Goal: Information Seeking & Learning: Learn about a topic

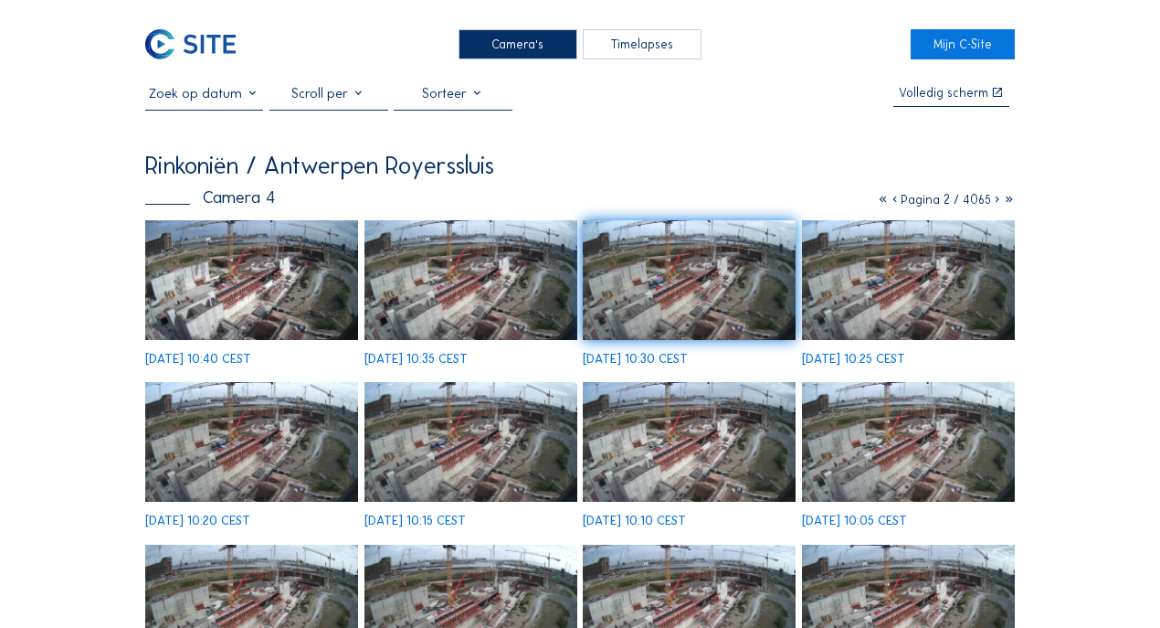
click at [523, 45] on div "Camera's" at bounding box center [518, 44] width 119 height 30
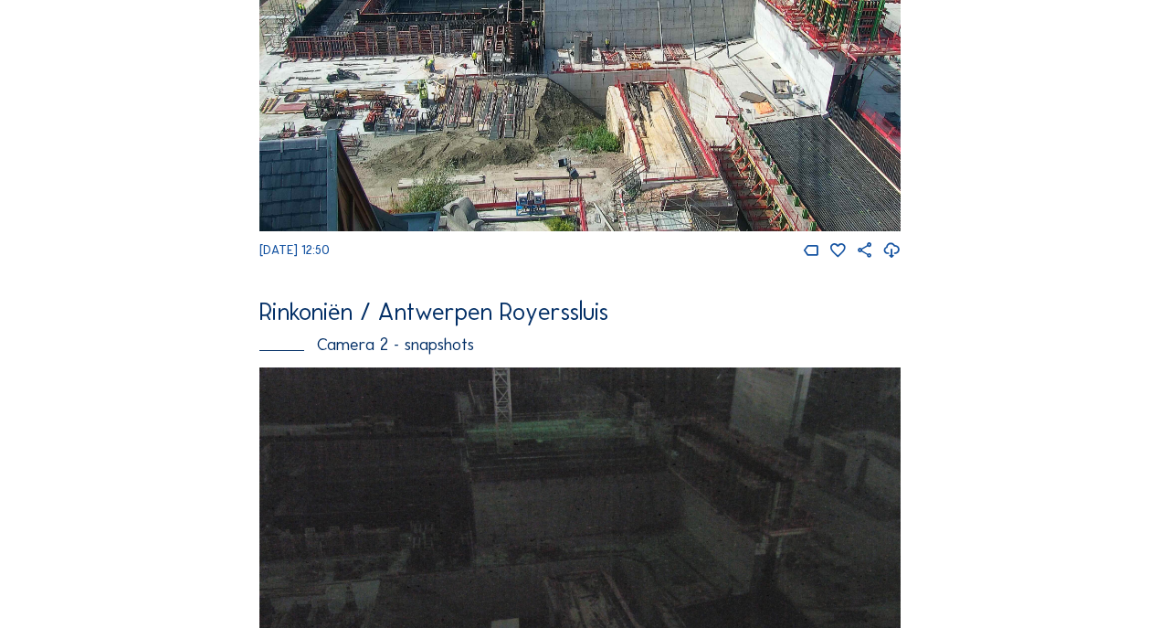
scroll to position [365, 0]
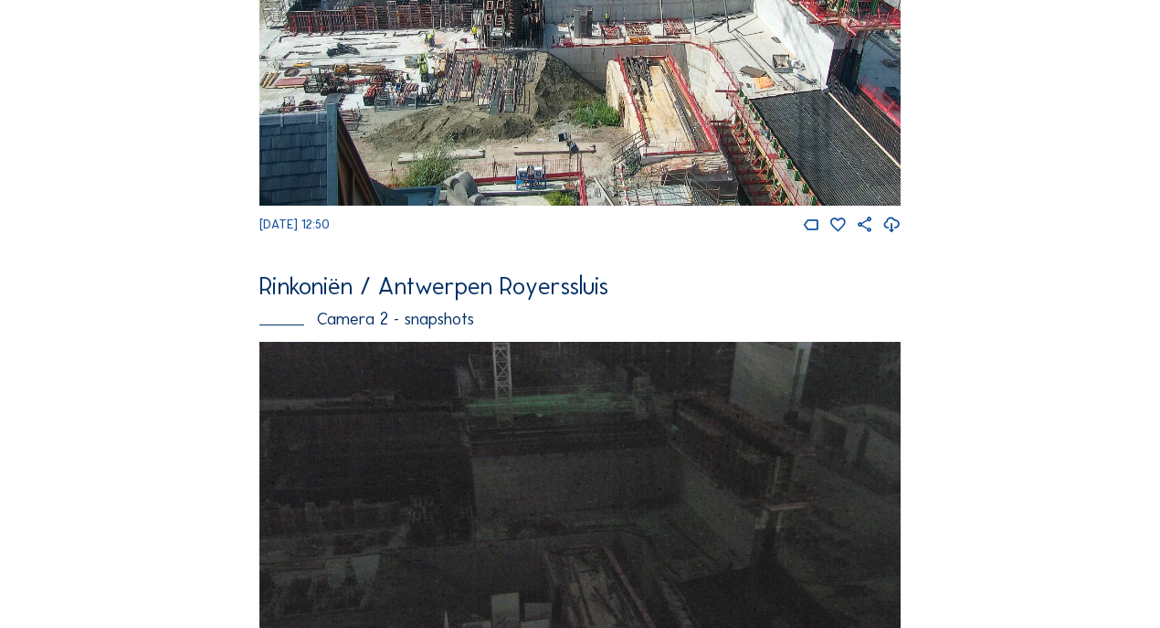
click at [821, 101] on img at bounding box center [579, 18] width 641 height 376
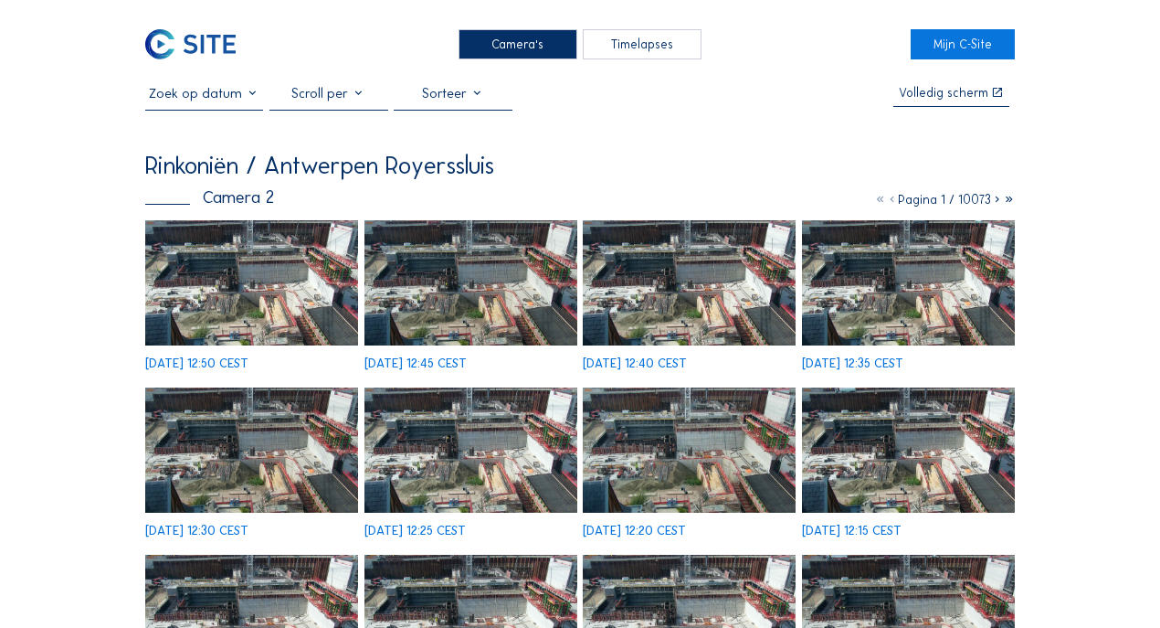
click at [263, 276] on div "We 27 Aug 2025 12:50 CEST" at bounding box center [251, 295] width 213 height 150
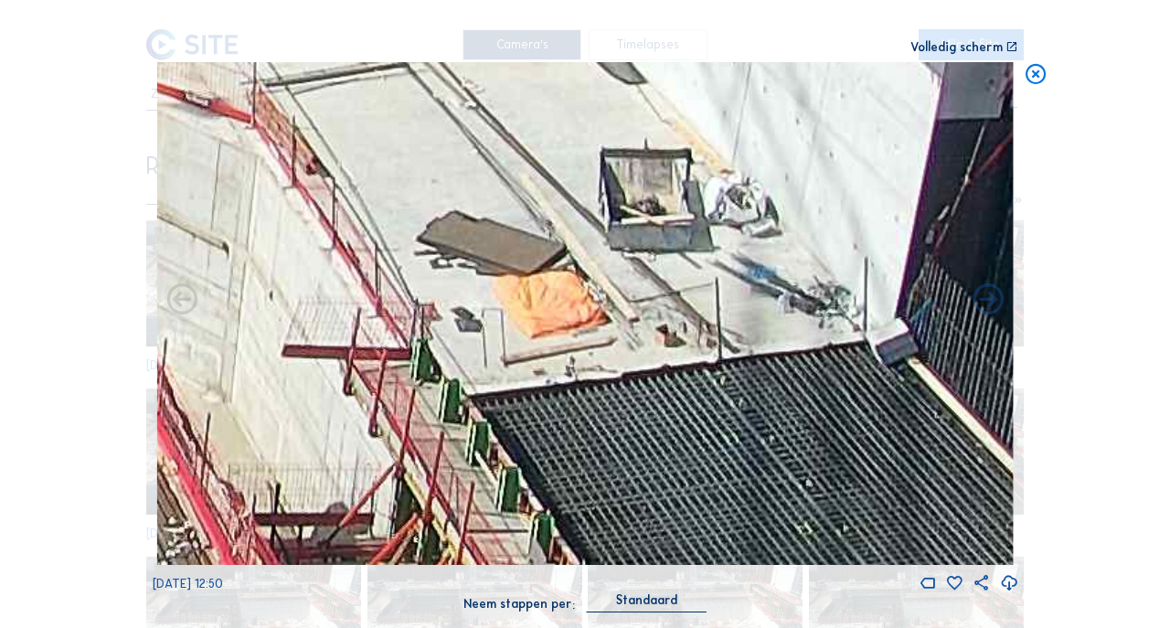
drag, startPoint x: 866, startPoint y: 429, endPoint x: 803, endPoint y: 391, distance: 73.8
click at [803, 391] on img at bounding box center [585, 313] width 856 height 503
click at [1031, 84] on icon at bounding box center [1035, 75] width 25 height 26
